Goal: Transaction & Acquisition: Book appointment/travel/reservation

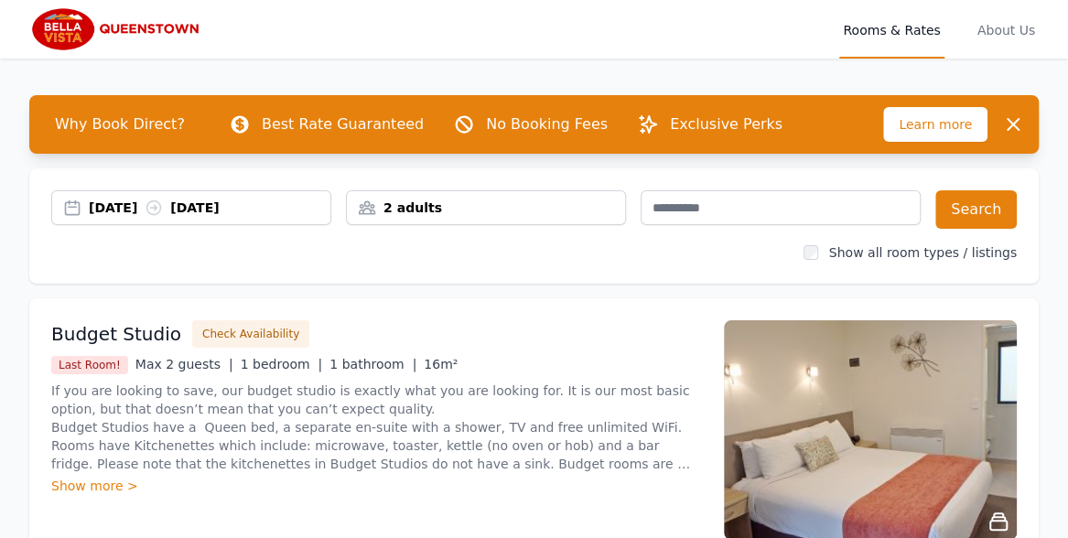
click at [132, 210] on div "[DATE] [DATE]" at bounding box center [210, 208] width 242 height 18
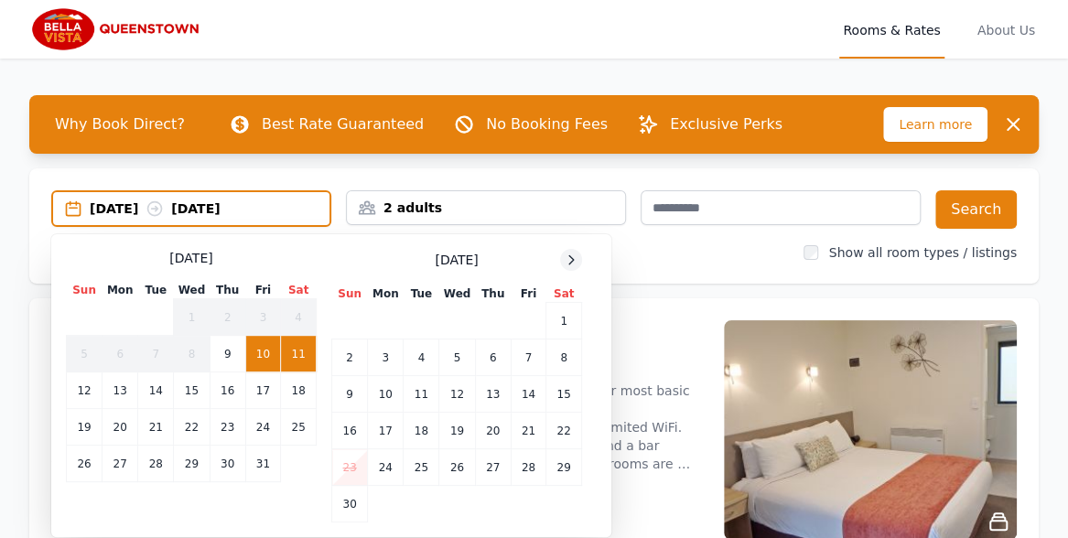
click at [572, 264] on icon at bounding box center [571, 260] width 15 height 15
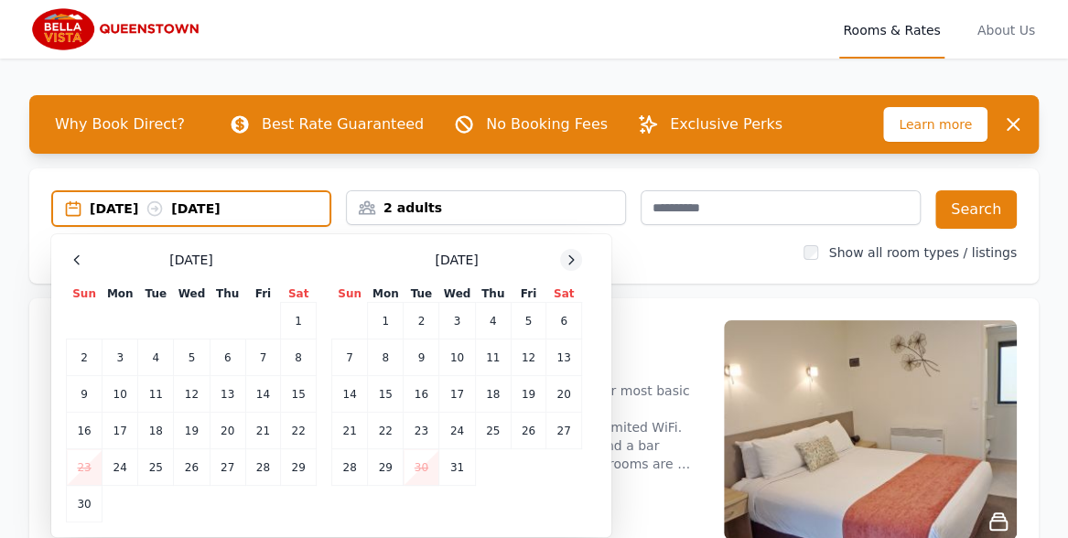
click at [572, 264] on icon at bounding box center [571, 260] width 15 height 15
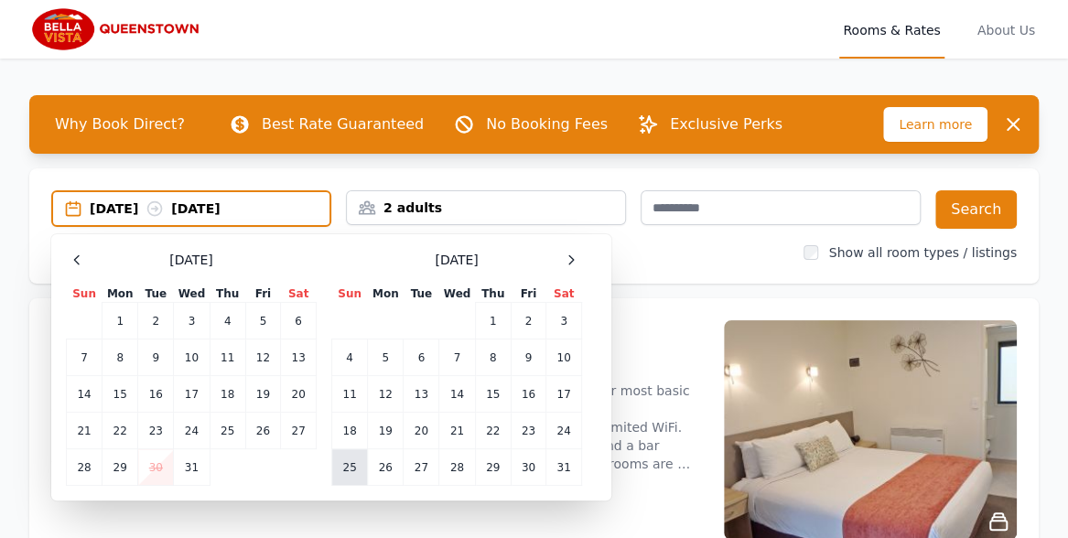
click at [345, 463] on td "25" at bounding box center [350, 467] width 36 height 37
click at [424, 472] on td "27" at bounding box center [422, 467] width 36 height 37
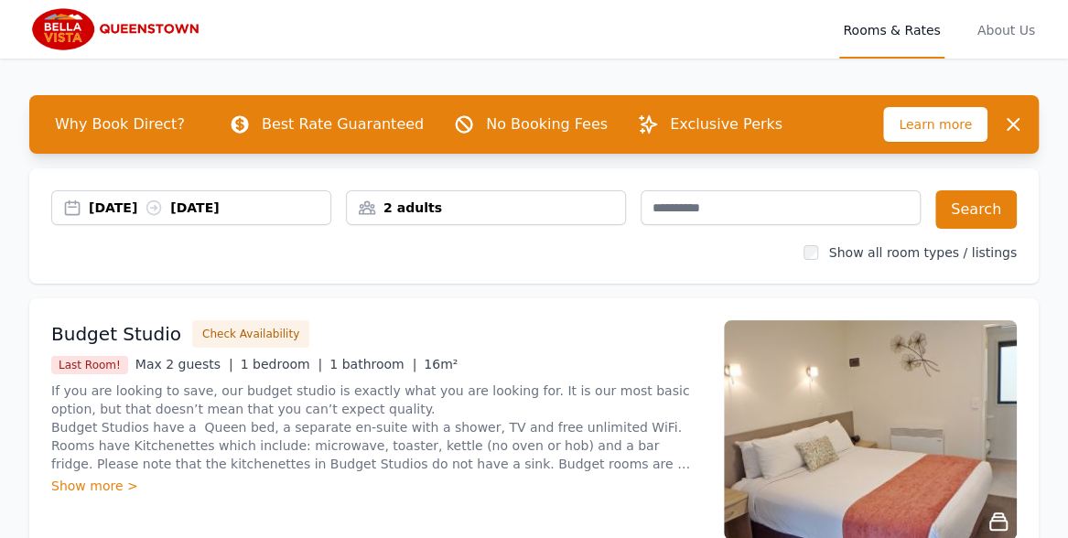
click at [512, 209] on div "2 adults" at bounding box center [486, 208] width 278 height 18
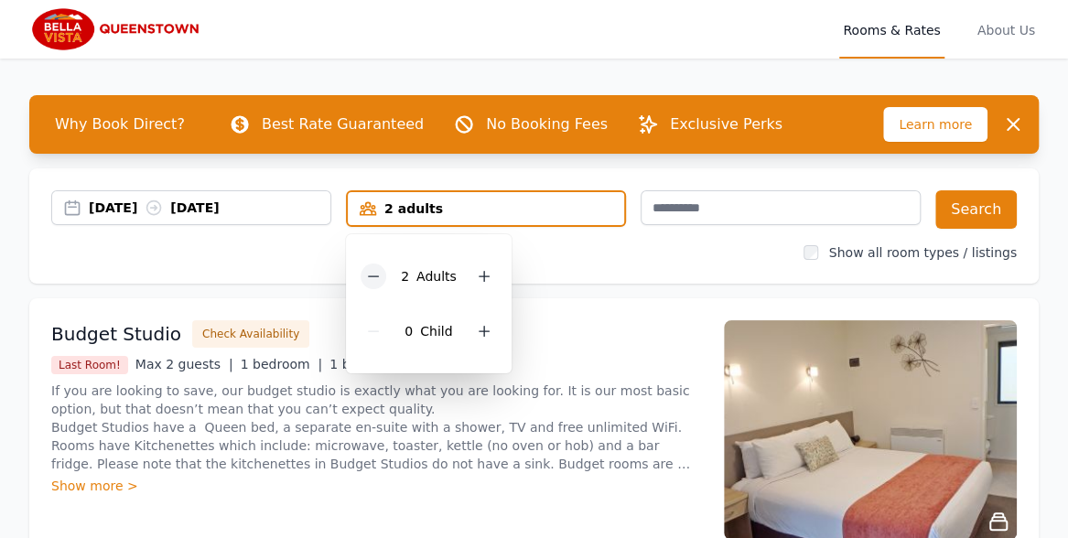
click at [383, 272] on div at bounding box center [374, 277] width 26 height 26
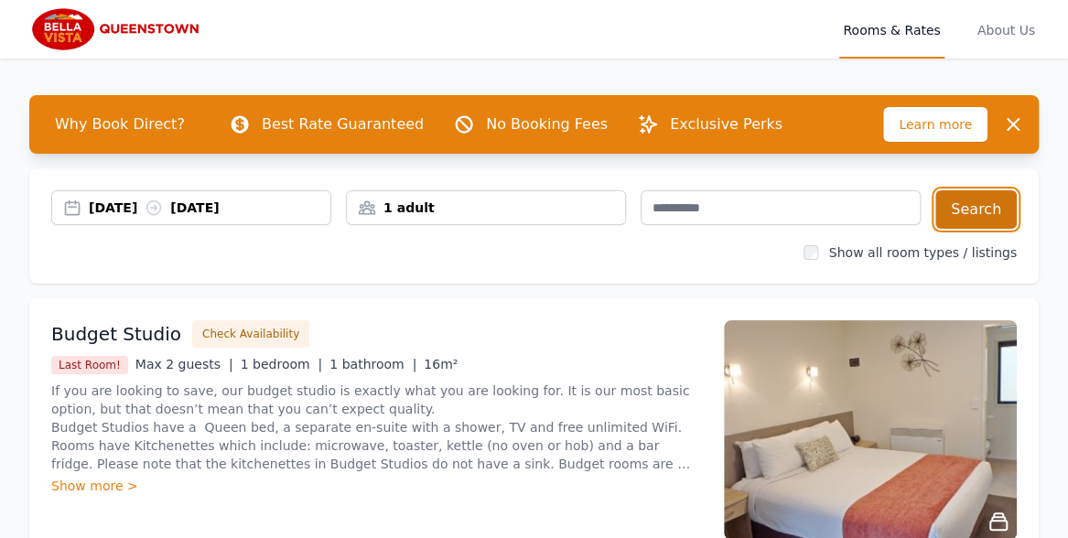
click at [975, 212] on button "Search" at bounding box center [975, 209] width 81 height 38
